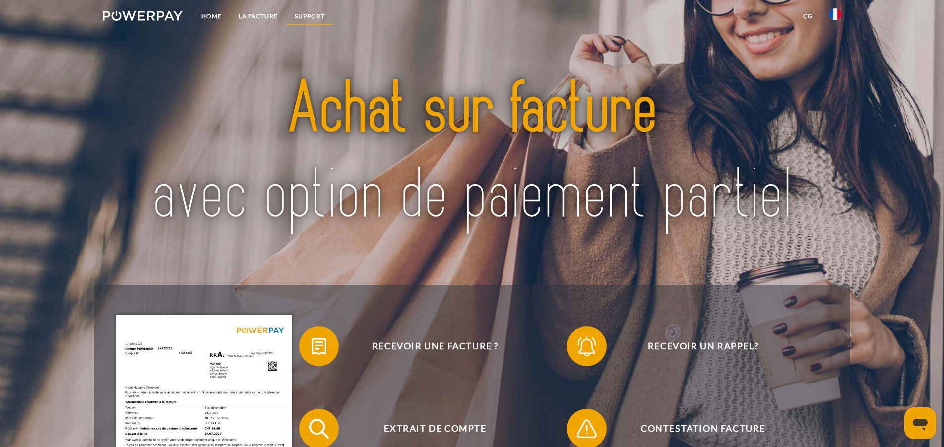
click at [314, 14] on link "Support" at bounding box center [309, 16] width 47 height 18
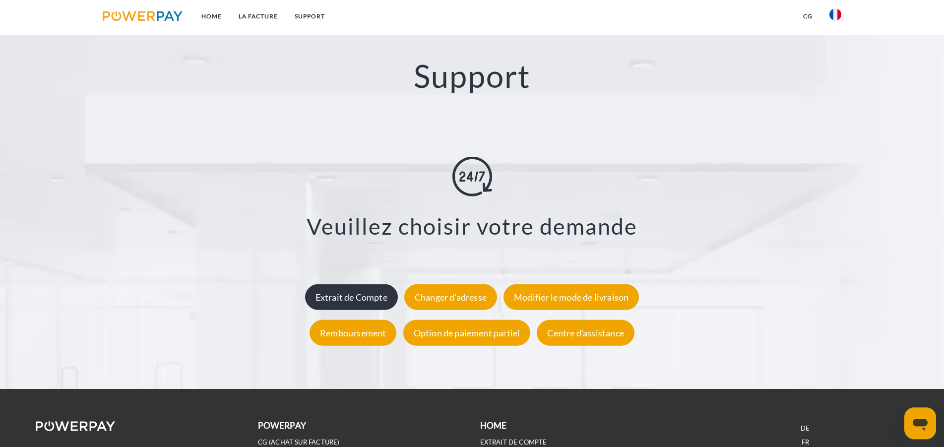
scroll to position [1739, 0]
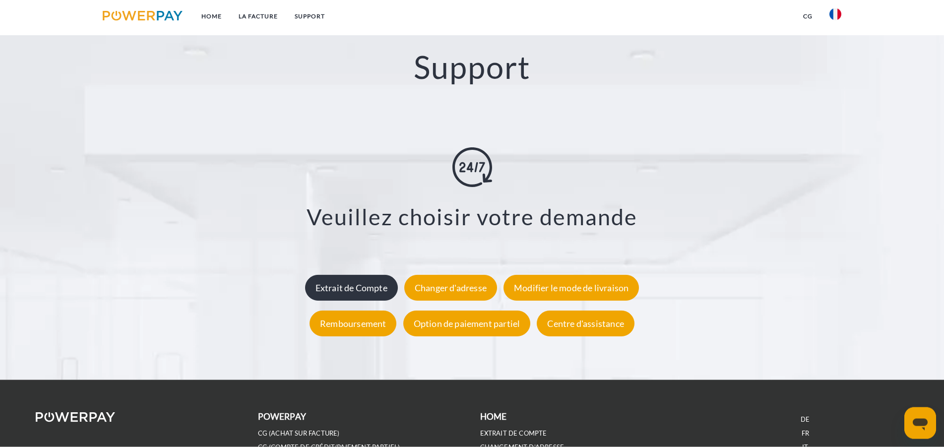
click at [361, 287] on div "Extrait de Compte" at bounding box center [351, 288] width 93 height 26
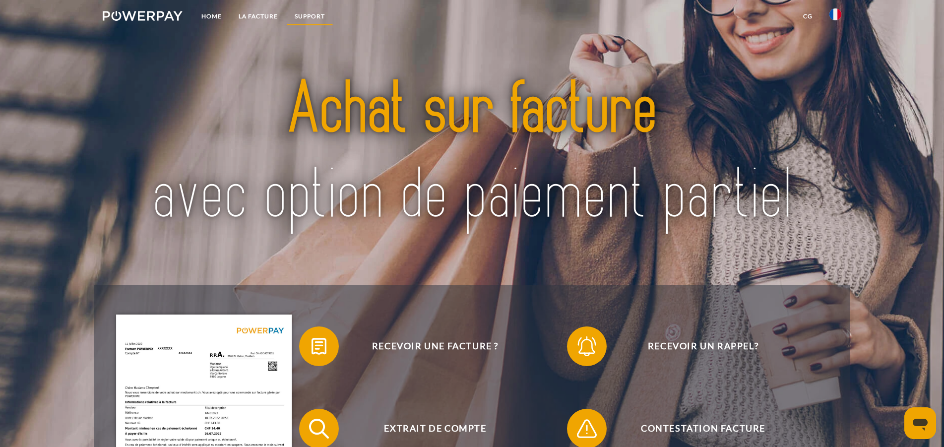
click at [305, 15] on link "Support" at bounding box center [309, 16] width 47 height 18
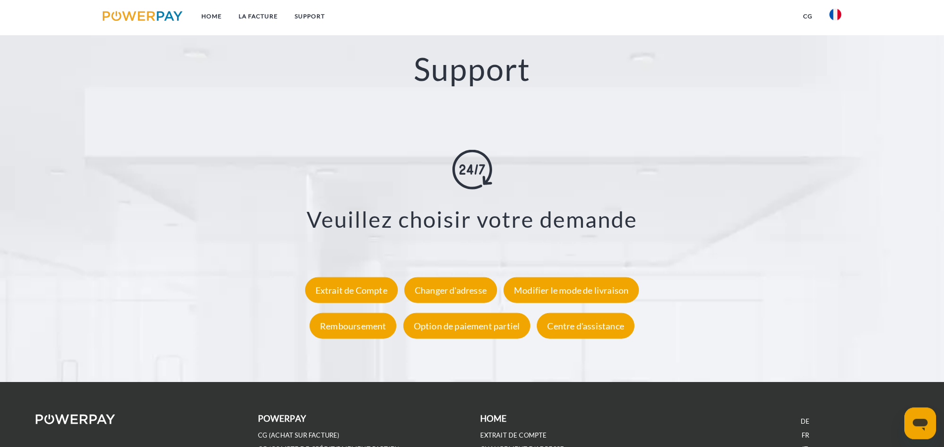
scroll to position [1739, 0]
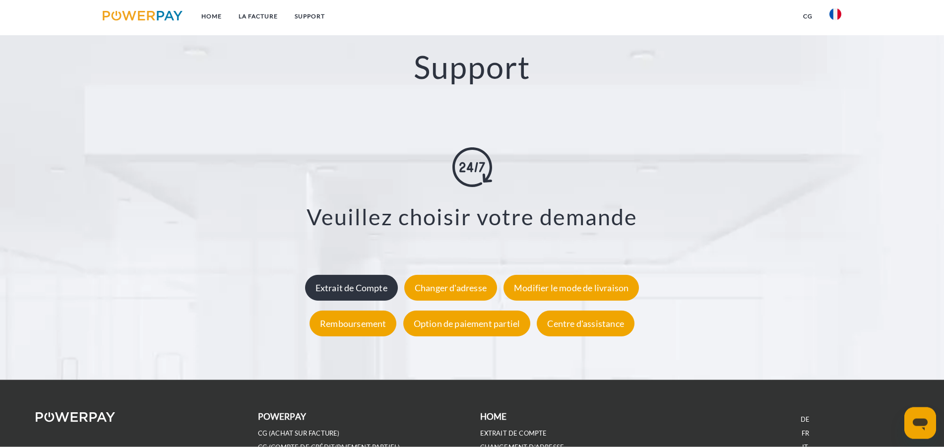
click at [349, 290] on div "Extrait de Compte" at bounding box center [351, 288] width 93 height 26
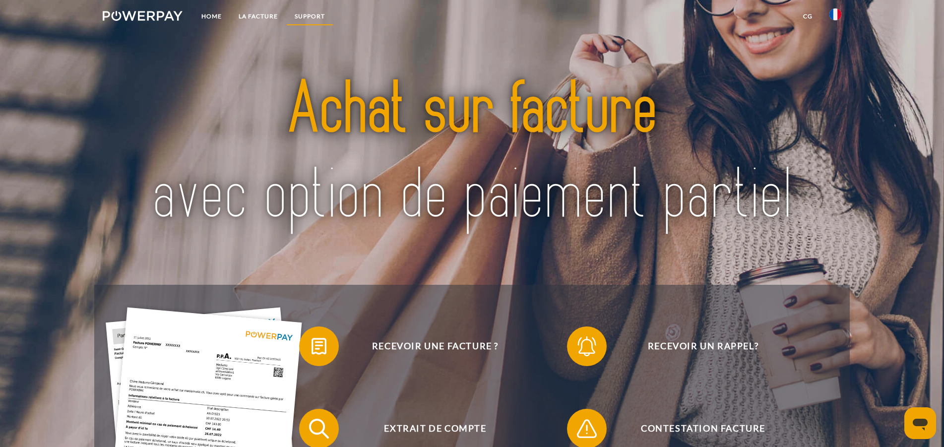
click at [311, 16] on link "Support" at bounding box center [309, 16] width 47 height 18
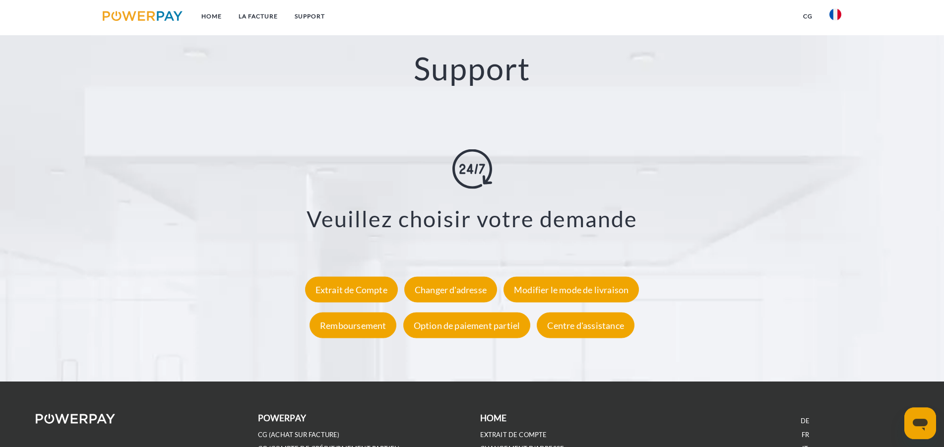
scroll to position [1739, 0]
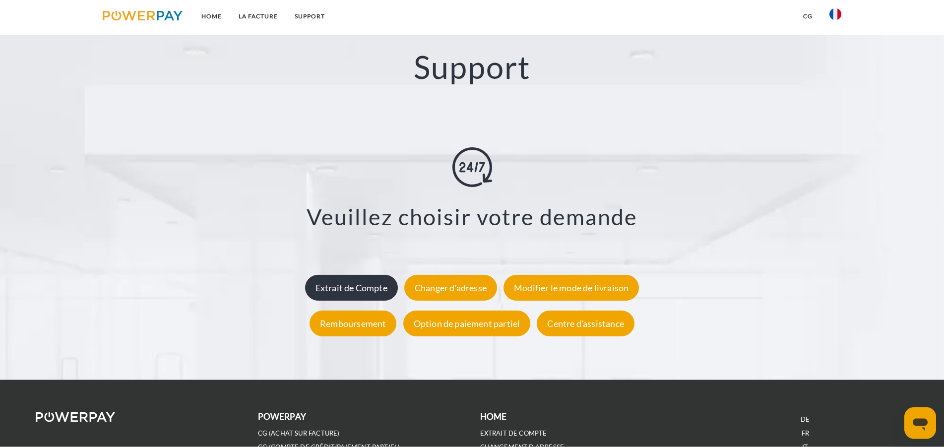
click at [361, 285] on div "Extrait de Compte" at bounding box center [351, 288] width 93 height 26
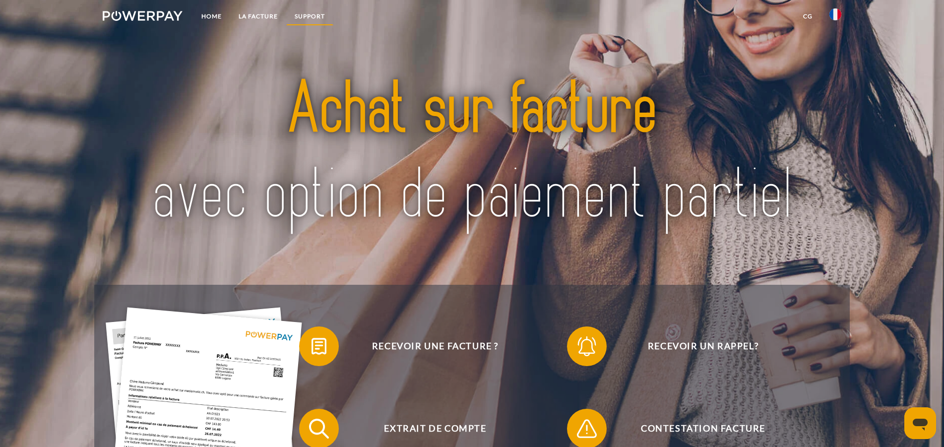
click at [316, 14] on link "Support" at bounding box center [309, 16] width 47 height 18
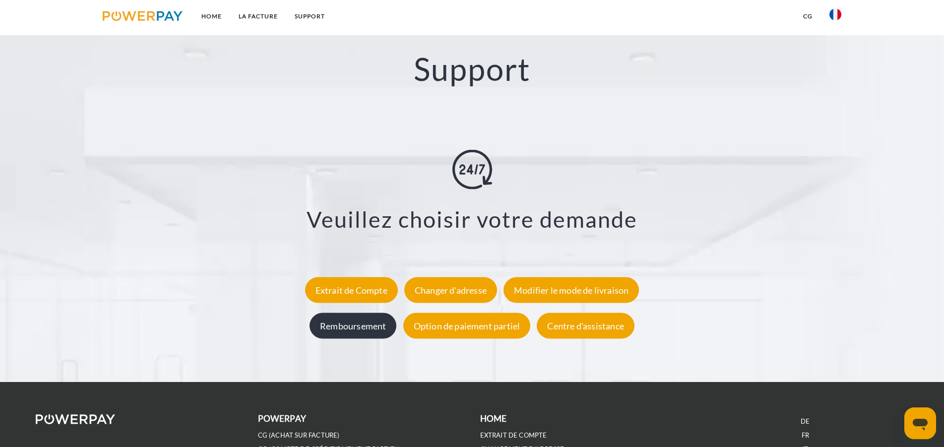
scroll to position [1739, 0]
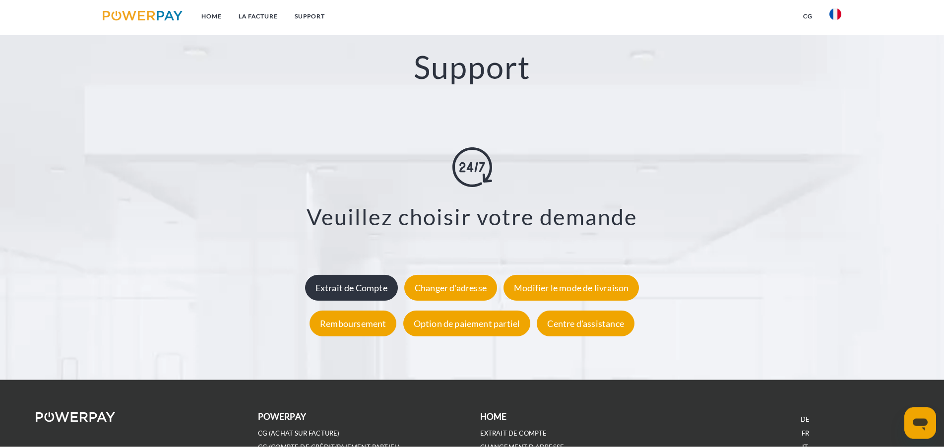
click at [361, 296] on div "Extrait de Compte" at bounding box center [351, 288] width 93 height 26
